Goal: Check status: Check status

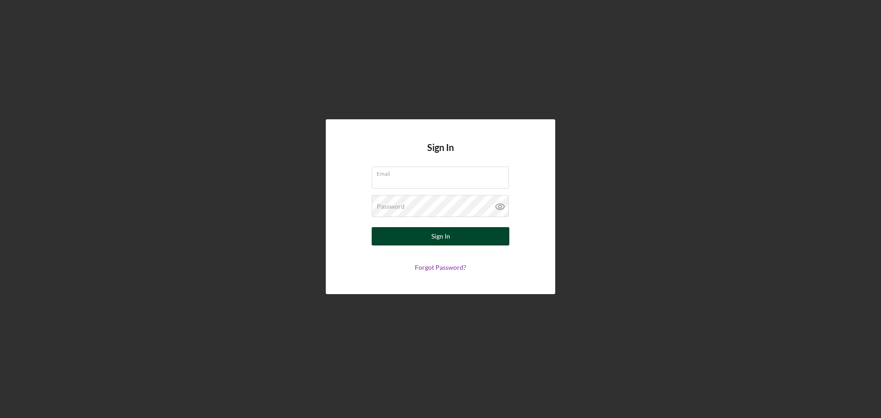
type input "[EMAIL_ADDRESS][DOMAIN_NAME]"
click at [441, 231] on div "Sign In" at bounding box center [440, 236] width 19 height 18
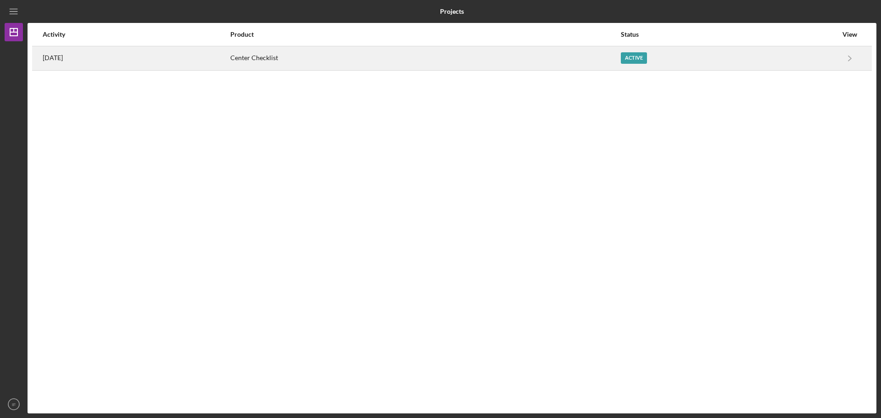
click at [647, 59] on div "Active" at bounding box center [634, 57] width 26 height 11
